Goal: Task Accomplishment & Management: Complete application form

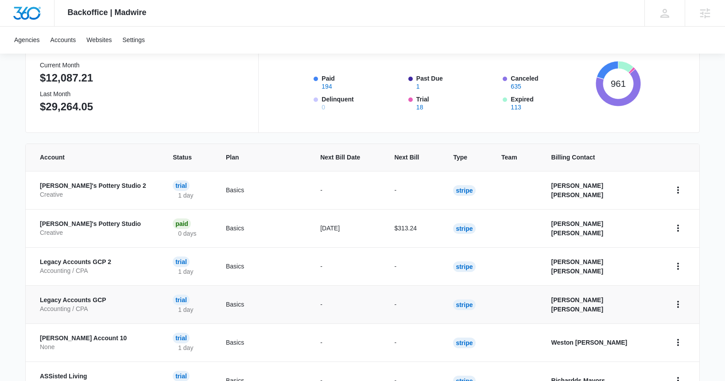
scroll to position [112, 0]
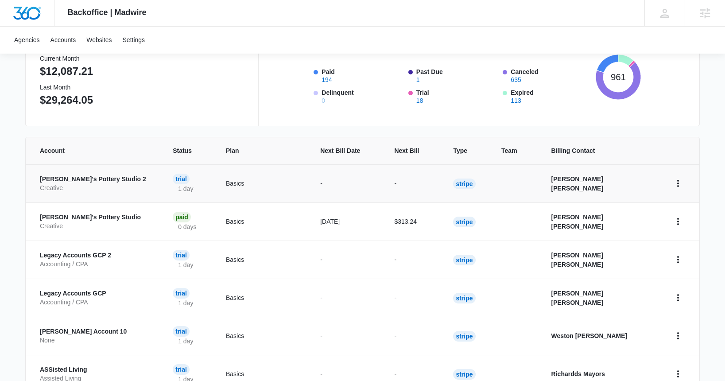
click at [69, 177] on p "[PERSON_NAME]'s Pottery Studio 2" at bounding box center [96, 179] width 112 height 9
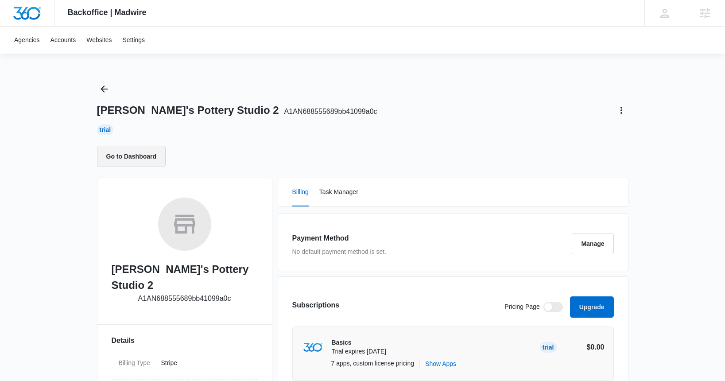
click at [133, 154] on button "Go to Dashboard" at bounding box center [131, 156] width 69 height 21
click at [109, 90] on icon "Back" at bounding box center [104, 89] width 11 height 11
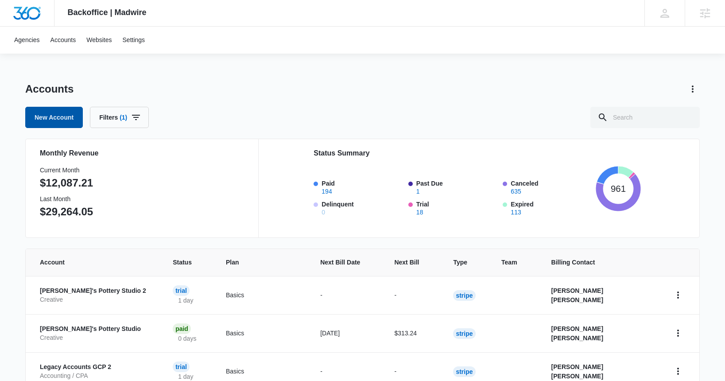
click at [65, 117] on link "New Account" at bounding box center [54, 117] width 58 height 21
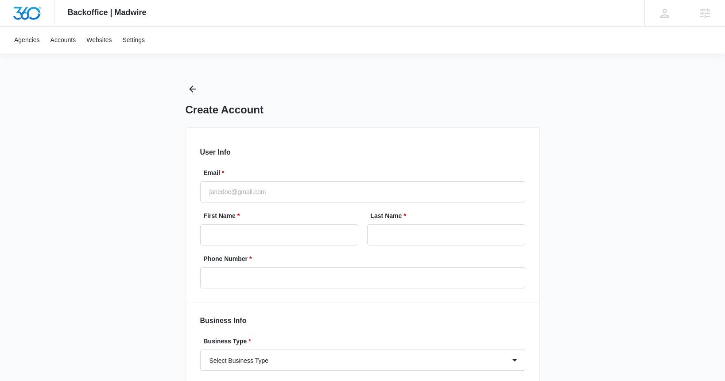
select select "US"
select select "America/[GEOGRAPHIC_DATA]"
click at [258, 193] on input "Email *" at bounding box center [362, 191] width 325 height 21
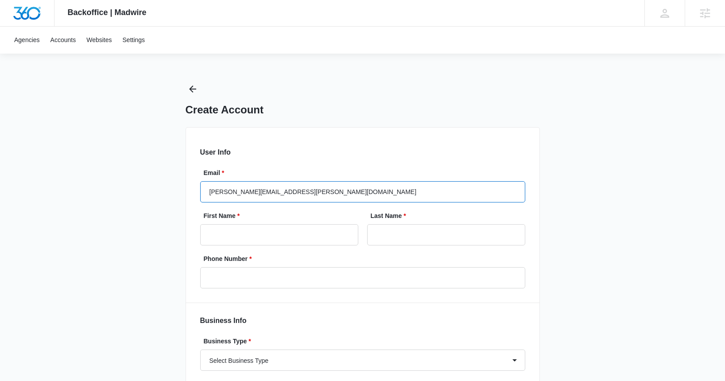
type input "[PERSON_NAME][EMAIL_ADDRESS][PERSON_NAME][DOMAIN_NAME]"
type input "[PERSON_NAME]"
type input "Pastrami"
type input "[PERSON_NAME][EMAIL_ADDRESS][PERSON_NAME][DOMAIN_NAME]"
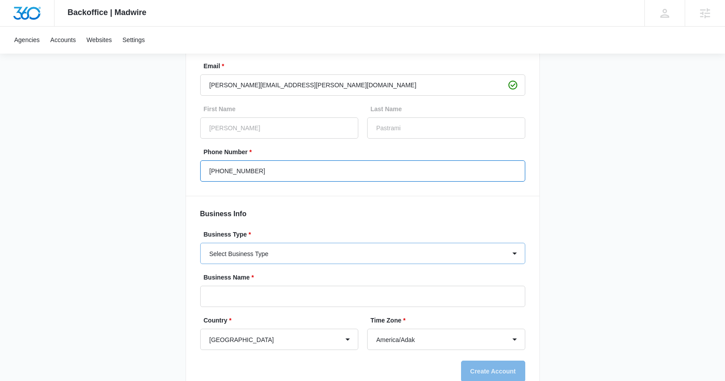
scroll to position [133, 0]
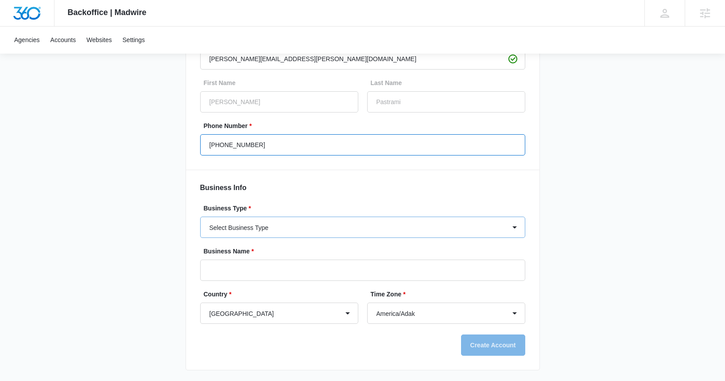
type input "[PHONE_NUMBER]"
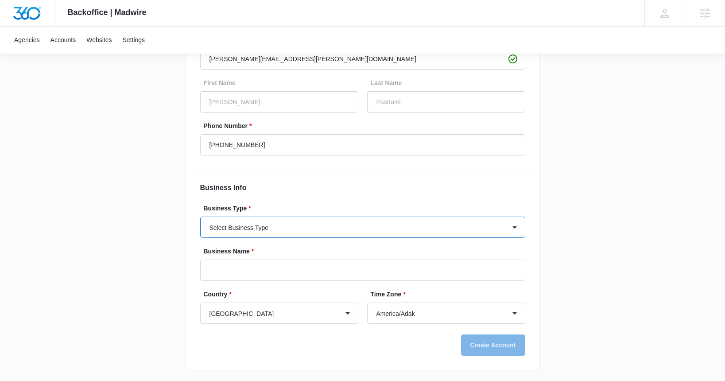
click at [296, 226] on select "Select Business Type Accounting / CPA Accounting/CPA Ashley Furniture Smart Sta…" at bounding box center [362, 227] width 325 height 21
select select "11"
click at [200, 217] on select "Select Business Type Accounting / CPA Accounting/CPA Ashley Furniture Smart Sta…" at bounding box center [362, 227] width 325 height 21
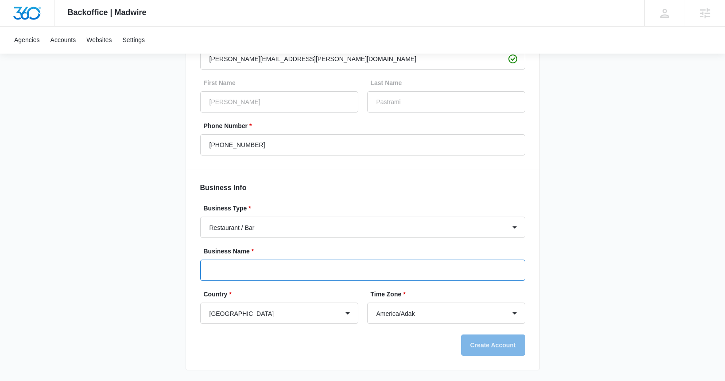
click at [251, 274] on input "Business Name *" at bounding box center [362, 270] width 325 height 21
type input "Pastrami's 9999"
click at [480, 349] on button "Create Account" at bounding box center [493, 345] width 64 height 21
